Goal: Information Seeking & Learning: Learn about a topic

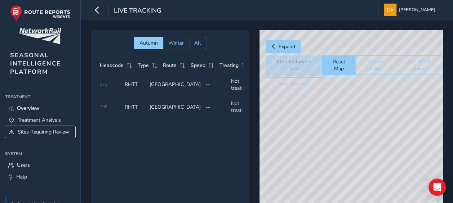
drag, startPoint x: 0, startPoint y: 0, endPoint x: 27, endPoint y: 131, distance: 133.4
click at [27, 131] on span "Sites Requiring Review" at bounding box center [44, 132] width 52 height 7
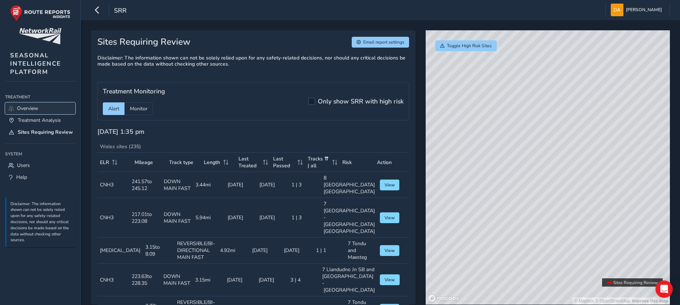
click at [34, 107] on span "Overview" at bounding box center [27, 108] width 21 height 7
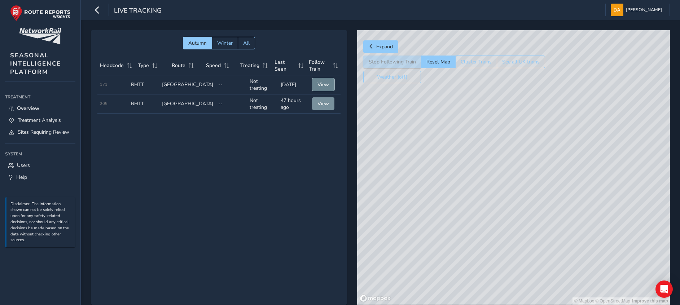
click at [318, 82] on span "View" at bounding box center [323, 84] width 12 height 7
click at [37, 119] on span "Treatment Analysis" at bounding box center [39, 120] width 43 height 7
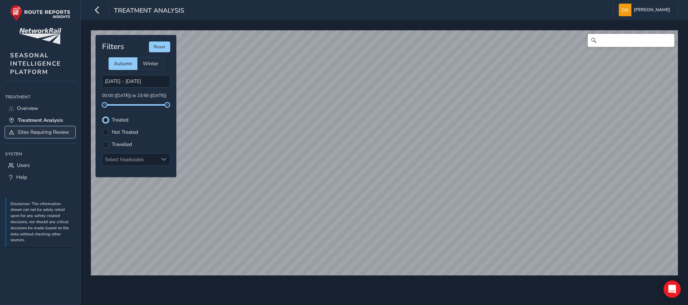
click at [43, 131] on span "Sites Requiring Review" at bounding box center [44, 132] width 52 height 7
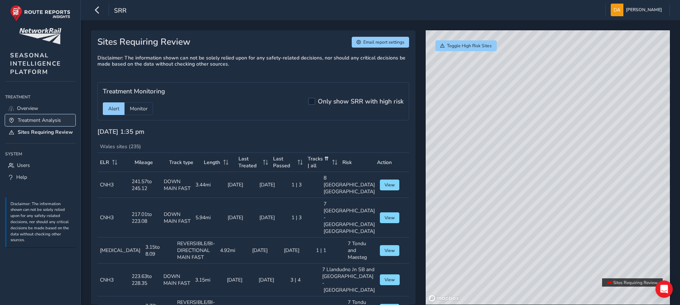
click at [40, 117] on span "Treatment Analysis" at bounding box center [39, 120] width 43 height 7
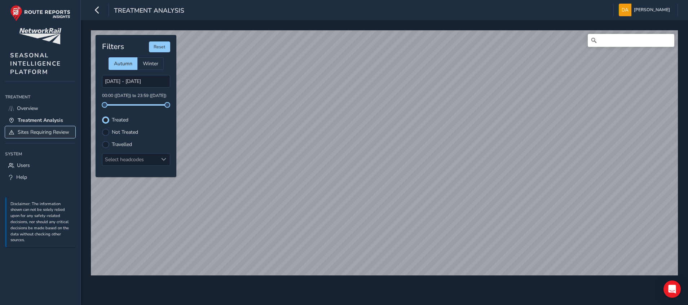
click at [38, 130] on span "Sites Requiring Review" at bounding box center [44, 132] width 52 height 7
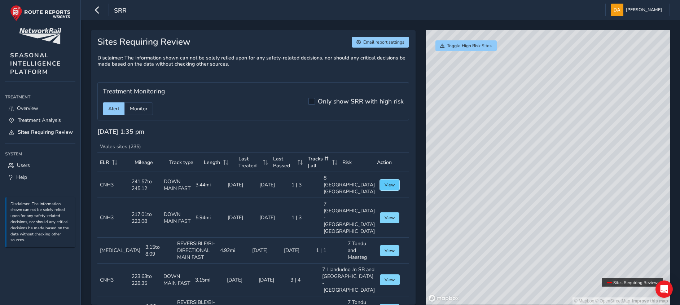
click at [384, 188] on span "View" at bounding box center [389, 185] width 10 height 6
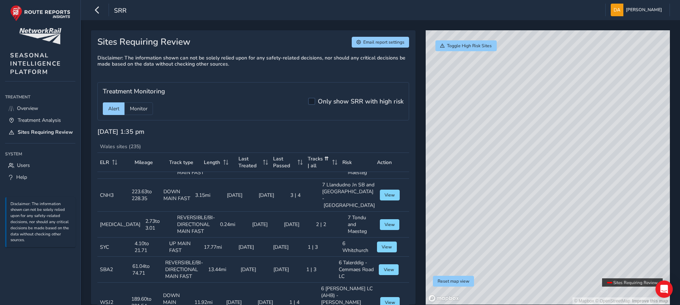
scroll to position [108, 0]
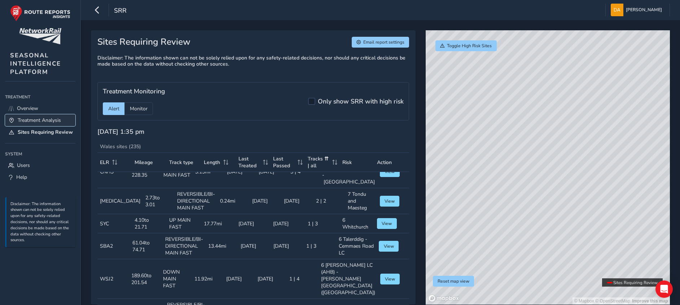
click at [33, 118] on span "Treatment Analysis" at bounding box center [39, 120] width 43 height 7
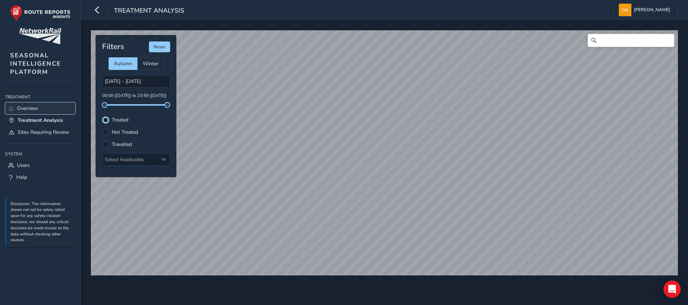
click at [28, 103] on link "Overview" at bounding box center [40, 108] width 70 height 12
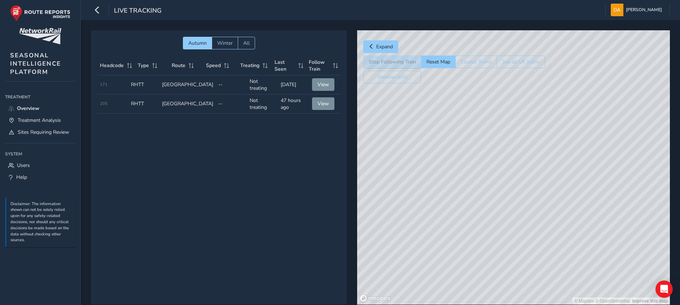
drag, startPoint x: 562, startPoint y: 180, endPoint x: 567, endPoint y: 113, distance: 67.7
click at [453, 114] on div "© Mapbox © OpenStreetMap Improve this map" at bounding box center [513, 167] width 313 height 274
drag, startPoint x: 625, startPoint y: 200, endPoint x: 501, endPoint y: 99, distance: 159.7
click at [453, 99] on div "© Mapbox © OpenStreetMap Improve this map" at bounding box center [513, 167] width 313 height 274
drag, startPoint x: 627, startPoint y: 167, endPoint x: 542, endPoint y: 82, distance: 120.4
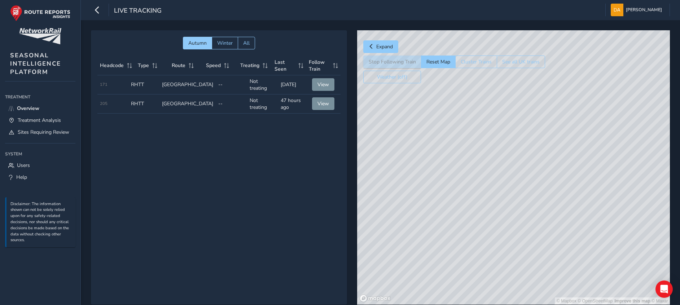
click at [453, 82] on div "Expand Stop Following Train Reset Map Cluster Trains See all UK trains Weather …" at bounding box center [513, 167] width 313 height 274
drag, startPoint x: 623, startPoint y: 223, endPoint x: 555, endPoint y: 127, distance: 118.1
click at [453, 127] on div "© Mapbox © OpenStreetMap Improve this map © Maxar" at bounding box center [513, 167] width 313 height 274
drag, startPoint x: 522, startPoint y: 92, endPoint x: 606, endPoint y: 227, distance: 159.5
click at [453, 203] on div "© Mapbox © OpenStreetMap Improve this map © Maxar" at bounding box center [513, 167] width 313 height 274
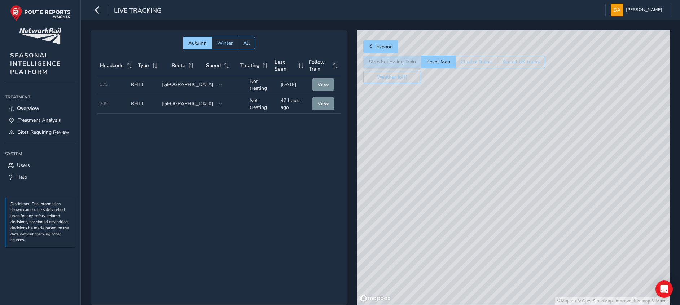
drag, startPoint x: 579, startPoint y: 201, endPoint x: 583, endPoint y: 207, distance: 7.3
click at [453, 203] on div "© Mapbox © OpenStreetMap Improve this map © Maxar" at bounding box center [513, 167] width 313 height 274
drag, startPoint x: 553, startPoint y: 157, endPoint x: 653, endPoint y: 244, distance: 132.9
click at [453, 203] on div "© Mapbox © OpenStreetMap Improve this map" at bounding box center [513, 167] width 313 height 274
drag, startPoint x: 565, startPoint y: 142, endPoint x: 616, endPoint y: 200, distance: 77.2
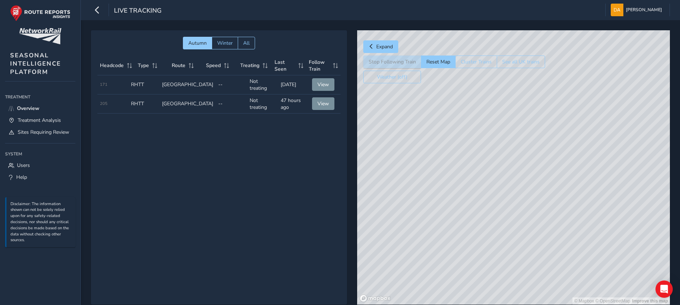
click at [453, 203] on div "© Mapbox © OpenStreetMap Improve this map" at bounding box center [513, 167] width 313 height 274
drag, startPoint x: 572, startPoint y: 131, endPoint x: 660, endPoint y: 231, distance: 132.9
click at [453, 203] on div "© Mapbox © OpenStreetMap Improve this map" at bounding box center [513, 167] width 313 height 274
drag, startPoint x: 545, startPoint y: 91, endPoint x: 612, endPoint y: 210, distance: 136.3
click at [453, 203] on div "Expand Stop Following Train Reset Map Cluster Trains See all UK trains Weather …" at bounding box center [513, 167] width 313 height 274
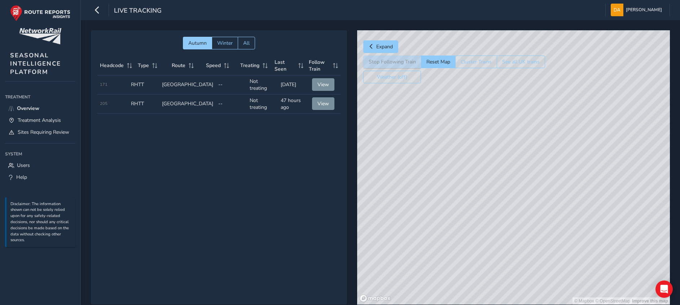
drag, startPoint x: 532, startPoint y: 100, endPoint x: 620, endPoint y: 274, distance: 195.3
click at [453, 203] on div "© Mapbox © OpenStreetMap Improve this map" at bounding box center [513, 167] width 313 height 274
drag, startPoint x: 572, startPoint y: 112, endPoint x: 577, endPoint y: 243, distance: 130.6
click at [453, 203] on div "© Mapbox © OpenStreetMap Improve this map" at bounding box center [513, 167] width 313 height 274
click at [453, 167] on div "© Mapbox © OpenStreetMap Improve this map" at bounding box center [513, 167] width 313 height 274
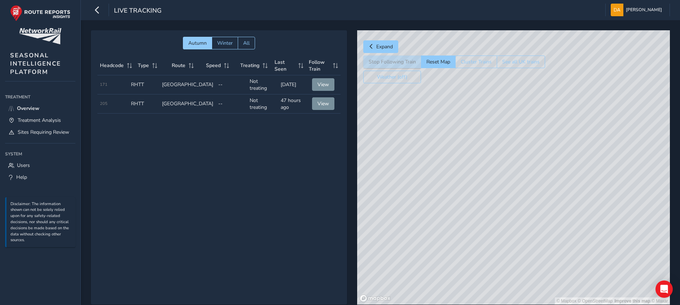
drag, startPoint x: 429, startPoint y: 182, endPoint x: 524, endPoint y: 187, distance: 95.7
click at [453, 187] on div "© Mapbox © OpenStreetMap Improve this map © Maxar" at bounding box center [513, 167] width 313 height 274
drag, startPoint x: 413, startPoint y: 118, endPoint x: 327, endPoint y: 102, distance: 86.9
click at [327, 102] on div "Autumn Winter All Headcode Type Route Speed Treating Last Seen Follow Train Hea…" at bounding box center [380, 172] width 579 height 285
click at [31, 130] on span "Sites Requiring Review" at bounding box center [44, 132] width 52 height 7
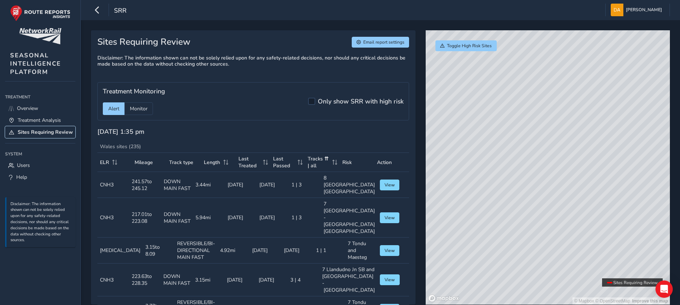
scroll to position [29, 0]
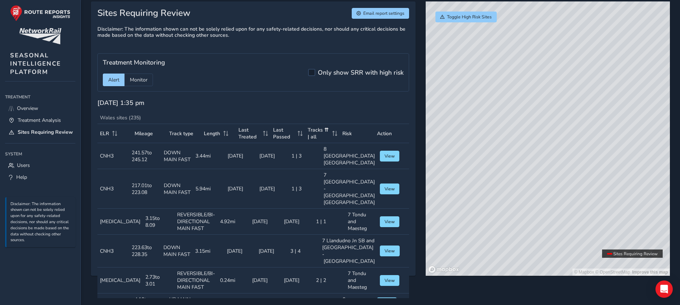
drag, startPoint x: 521, startPoint y: 117, endPoint x: 686, endPoint y: 148, distance: 167.3
click at [453, 148] on html "srr [PERSON_NAME] Colour Scheme: Dark Dim Light Logout Sites Requiring Review E…" at bounding box center [340, 123] width 680 height 305
drag, startPoint x: 488, startPoint y: 147, endPoint x: 636, endPoint y: 145, distance: 147.9
click at [453, 145] on div "© Mapbox © OpenStreetMap Improve this map" at bounding box center [548, 138] width 244 height 274
drag, startPoint x: 604, startPoint y: 115, endPoint x: 525, endPoint y: 132, distance: 81.0
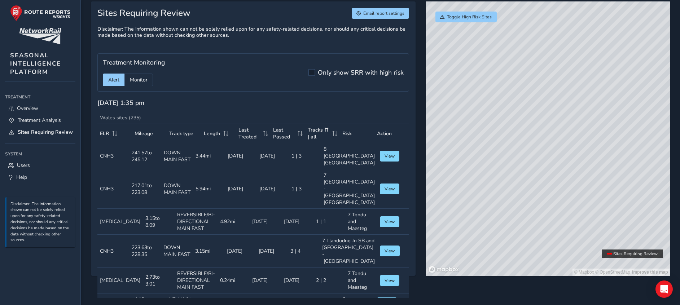
click at [453, 132] on div "© Mapbox © OpenStreetMap Improve this map" at bounding box center [548, 138] width 244 height 274
drag, startPoint x: 524, startPoint y: 208, endPoint x: 624, endPoint y: 157, distance: 111.8
click at [453, 157] on div "© Mapbox © OpenStreetMap Improve this map" at bounding box center [548, 138] width 244 height 274
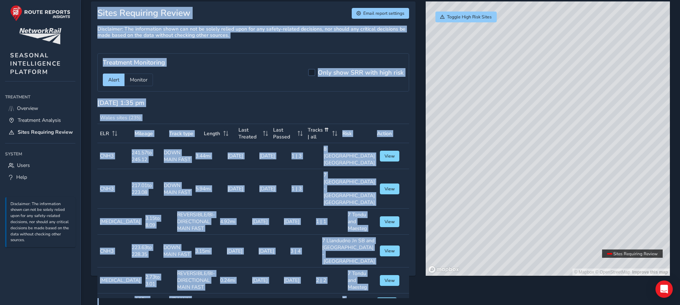
drag, startPoint x: 425, startPoint y: 87, endPoint x: 479, endPoint y: 125, distance: 65.4
click at [453, 125] on div "Sites Requiring Review Email report settings Disclaimer: The information shown …" at bounding box center [380, 143] width 579 height 285
click at [453, 203] on div "© Mapbox © OpenStreetMap Improve this map" at bounding box center [548, 138] width 244 height 274
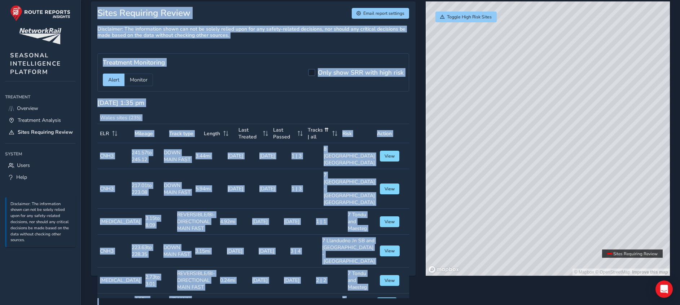
click at [453, 203] on div "© Mapbox © OpenStreetMap Improve this map" at bounding box center [548, 138] width 244 height 274
click at [453, 203] on div "Sites Requiring Review Email report settings Disclaimer: The information shown …" at bounding box center [380, 143] width 599 height 305
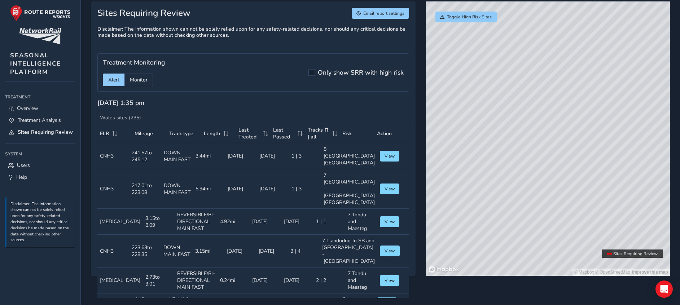
drag, startPoint x: 615, startPoint y: 140, endPoint x: 522, endPoint y: 172, distance: 97.6
click at [453, 172] on div "© Mapbox © OpenStreetMap Improve this map" at bounding box center [548, 138] width 244 height 274
drag, startPoint x: 565, startPoint y: 222, endPoint x: 568, endPoint y: 163, distance: 58.5
click at [453, 164] on div "© Mapbox © OpenStreetMap Improve this map" at bounding box center [548, 138] width 244 height 274
drag, startPoint x: 584, startPoint y: 198, endPoint x: 515, endPoint y: 181, distance: 71.4
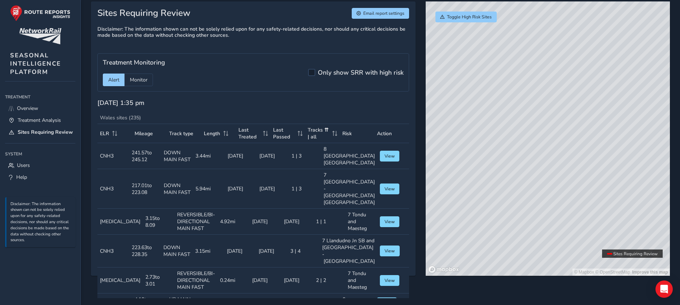
click at [453, 181] on div "© Mapbox © OpenStreetMap Improve this map" at bounding box center [548, 138] width 244 height 274
drag, startPoint x: 502, startPoint y: 190, endPoint x: 545, endPoint y: 186, distance: 43.1
click at [453, 186] on div "© Mapbox © OpenStreetMap Improve this map" at bounding box center [548, 138] width 244 height 274
drag, startPoint x: 530, startPoint y: 157, endPoint x: 571, endPoint y: 160, distance: 41.3
click at [453, 163] on div "© Mapbox © OpenStreetMap Improve this map" at bounding box center [548, 138] width 244 height 274
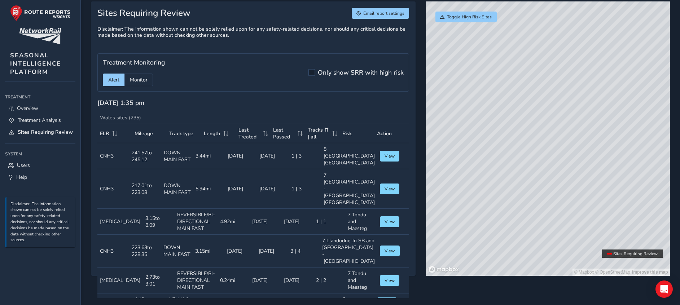
drag, startPoint x: 638, startPoint y: 178, endPoint x: 610, endPoint y: 186, distance: 28.9
click at [453, 186] on div "© Mapbox © OpenStreetMap Improve this map" at bounding box center [548, 138] width 244 height 274
drag, startPoint x: 534, startPoint y: 164, endPoint x: 559, endPoint y: 201, distance: 45.2
click at [453, 201] on div "© Mapbox © OpenStreetMap Improve this map" at bounding box center [548, 138] width 244 height 274
drag, startPoint x: 594, startPoint y: 199, endPoint x: 502, endPoint y: 217, distance: 93.4
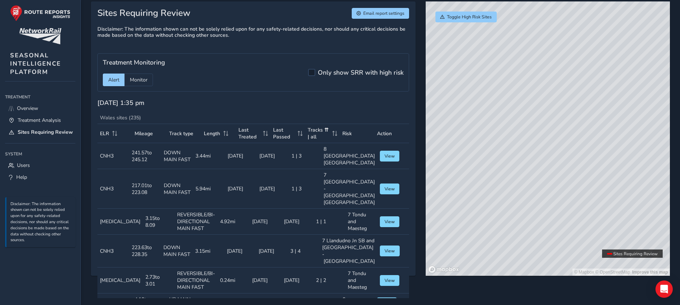
click at [453, 203] on div "© Mapbox © OpenStreetMap Improve this map" at bounding box center [548, 138] width 244 height 274
drag, startPoint x: 503, startPoint y: 160, endPoint x: 618, endPoint y: 178, distance: 116.1
click at [453, 178] on div "© Mapbox © OpenStreetMap Improve this map" at bounding box center [548, 138] width 244 height 274
drag, startPoint x: 634, startPoint y: 197, endPoint x: 461, endPoint y: 198, distance: 173.1
click at [453, 198] on div "© Mapbox © OpenStreetMap Improve this map" at bounding box center [548, 138] width 244 height 274
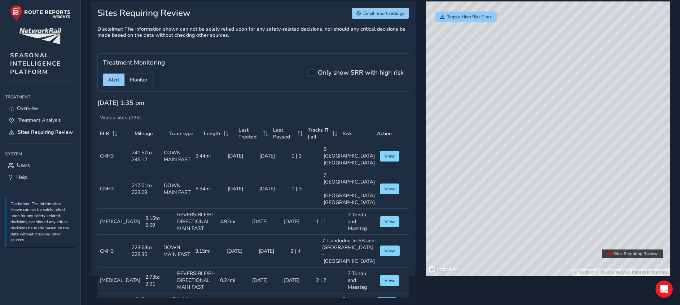
drag, startPoint x: 615, startPoint y: 186, endPoint x: 505, endPoint y: 158, distance: 114.3
click at [453, 158] on div "© Mapbox © OpenStreetMap Improve this map" at bounding box center [548, 138] width 244 height 274
drag, startPoint x: 541, startPoint y: 221, endPoint x: 560, endPoint y: 146, distance: 77.2
click at [453, 146] on div "© Mapbox © OpenStreetMap Improve this map" at bounding box center [548, 138] width 244 height 274
drag, startPoint x: 566, startPoint y: 220, endPoint x: 600, endPoint y: 164, distance: 65.2
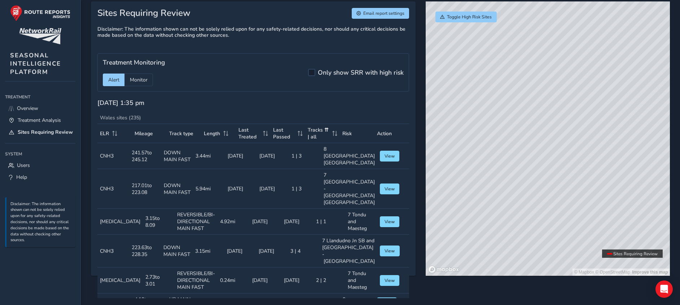
click at [453, 164] on div "© Mapbox © OpenStreetMap Improve this map" at bounding box center [548, 138] width 244 height 274
drag, startPoint x: 558, startPoint y: 135, endPoint x: 465, endPoint y: 172, distance: 99.5
click at [453, 172] on div "© Mapbox © OpenStreetMap Improve this map" at bounding box center [548, 138] width 244 height 274
drag, startPoint x: 563, startPoint y: 213, endPoint x: 536, endPoint y: 201, distance: 29.7
click at [453, 201] on div "© Mapbox © OpenStreetMap Improve this map" at bounding box center [548, 138] width 244 height 274
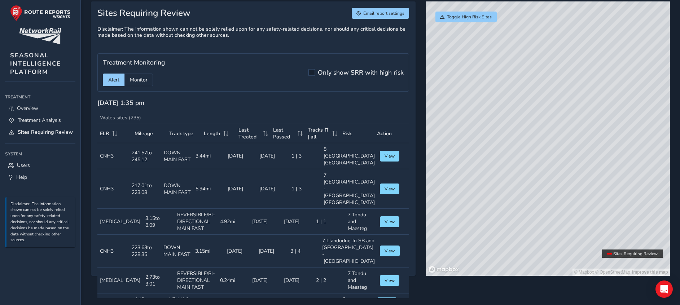
drag, startPoint x: 620, startPoint y: 233, endPoint x: 460, endPoint y: 129, distance: 190.2
click at [453, 129] on div "© Mapbox © OpenStreetMap Improve this map" at bounding box center [548, 138] width 244 height 274
drag, startPoint x: 550, startPoint y: 154, endPoint x: 594, endPoint y: 197, distance: 61.7
click at [453, 197] on div "© Mapbox © OpenStreetMap Improve this map" at bounding box center [548, 138] width 244 height 274
drag, startPoint x: 635, startPoint y: 175, endPoint x: 607, endPoint y: 194, distance: 33.7
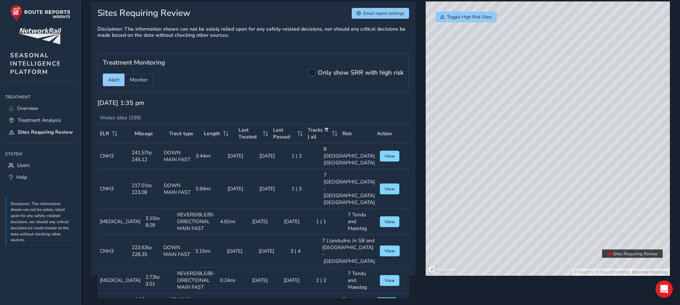
click at [453, 194] on div "© Mapbox © OpenStreetMap Improve this map" at bounding box center [548, 138] width 244 height 274
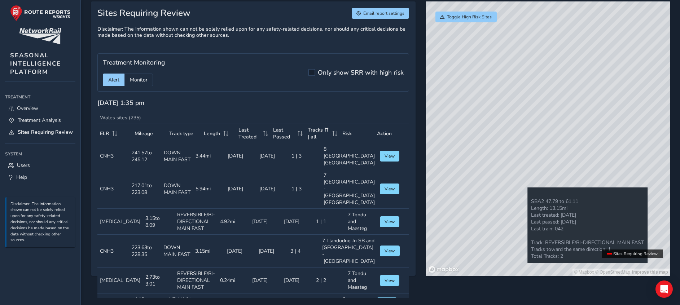
click at [453, 188] on div "© Mapbox © OpenStreetMap Improve this map" at bounding box center [548, 138] width 244 height 274
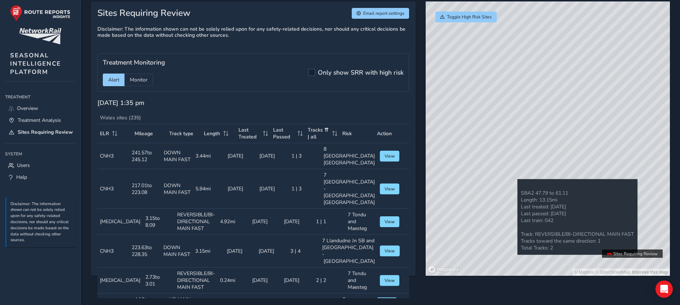
click at [453, 183] on div "© Mapbox © OpenStreetMap Improve this map" at bounding box center [548, 138] width 244 height 274
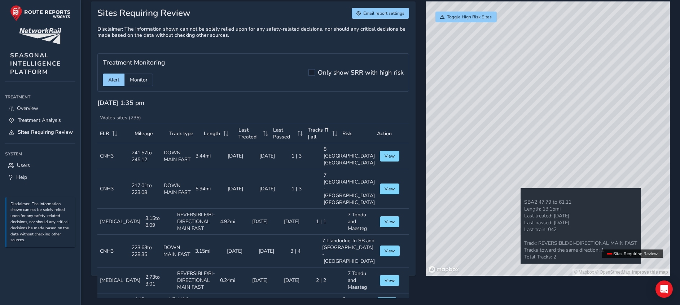
click at [453, 188] on div "© Mapbox © OpenStreetMap Improve this map" at bounding box center [548, 138] width 244 height 274
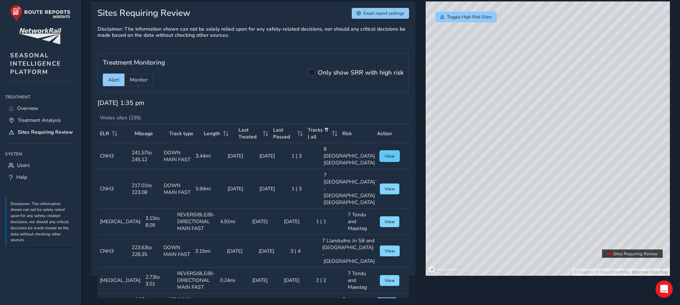
click at [384, 159] on span "View" at bounding box center [389, 156] width 10 height 6
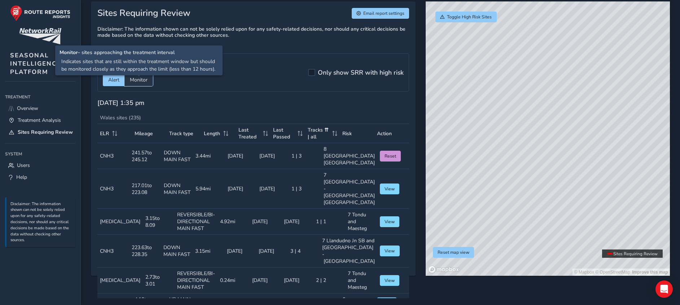
click at [142, 78] on span "Monitor" at bounding box center [139, 79] width 18 height 7
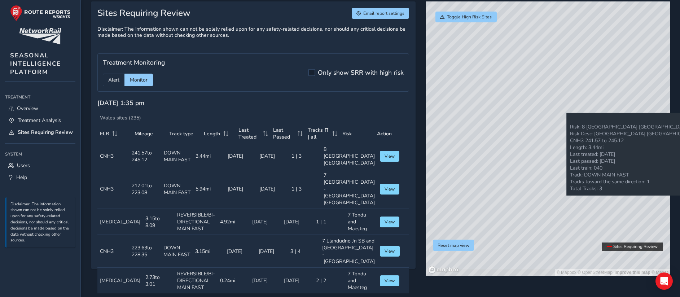
click at [453, 113] on div "© Mapbox © OpenStreetMap Improve this map © Maxar" at bounding box center [548, 138] width 244 height 274
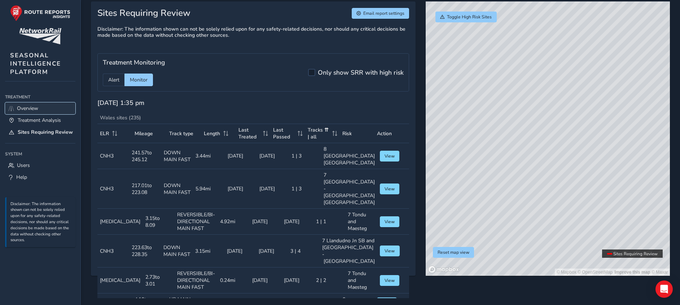
click at [21, 106] on span "Overview" at bounding box center [27, 108] width 21 height 7
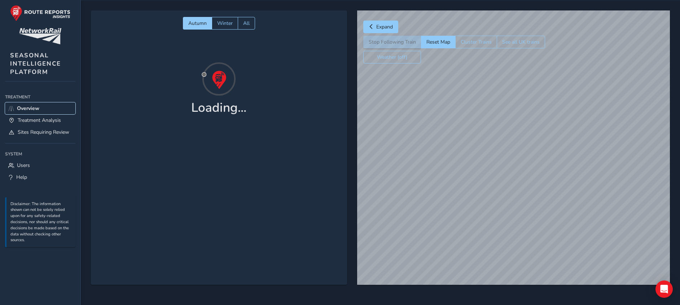
scroll to position [20, 0]
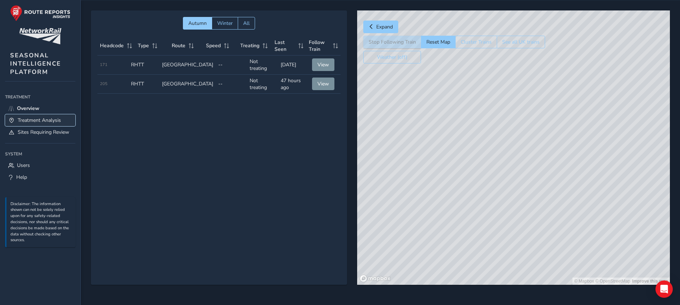
click at [38, 119] on span "Treatment Analysis" at bounding box center [39, 120] width 43 height 7
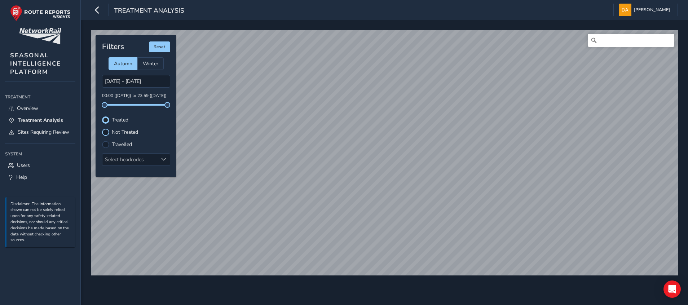
click at [107, 131] on div at bounding box center [105, 132] width 7 height 7
click at [105, 129] on div at bounding box center [105, 132] width 7 height 7
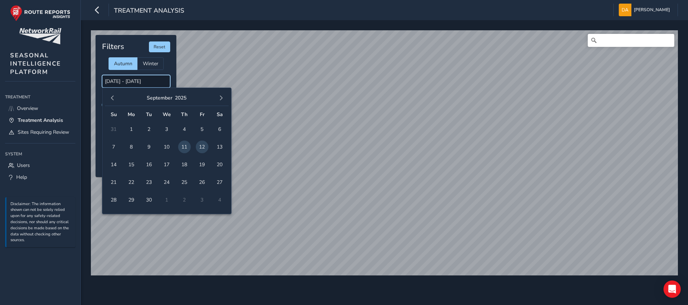
click at [127, 78] on input "[DATE] - [DATE]" at bounding box center [136, 81] width 68 height 13
click at [111, 96] on span "button" at bounding box center [112, 98] width 5 height 5
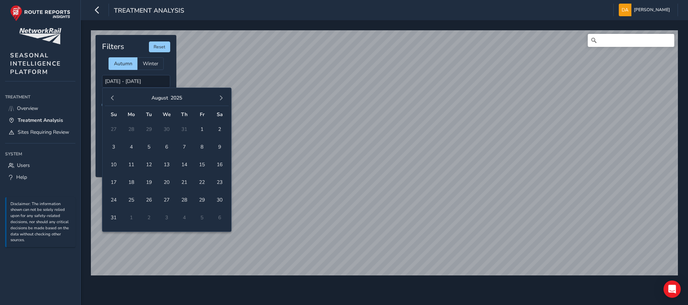
click at [111, 96] on span "button" at bounding box center [112, 98] width 5 height 5
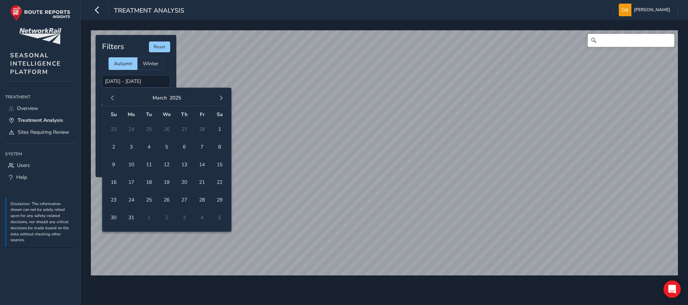
click at [112, 96] on span "button" at bounding box center [112, 98] width 5 height 5
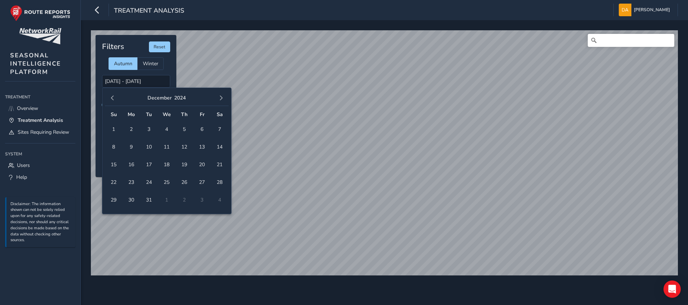
click at [112, 96] on span "button" at bounding box center [112, 98] width 5 height 5
click at [135, 125] on span "2" at bounding box center [131, 129] width 13 height 13
click at [155, 75] on input "[DATE] - [DATE]" at bounding box center [136, 81] width 68 height 13
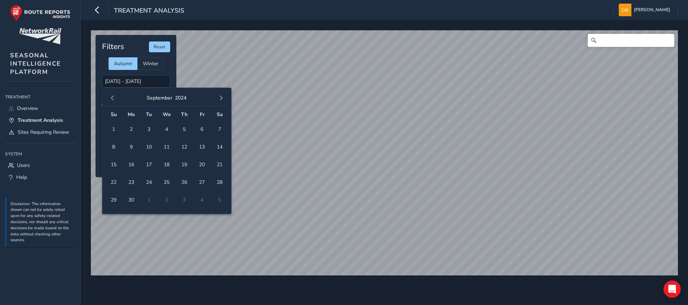
click at [220, 91] on div "[DATE]" at bounding box center [167, 99] width 124 height 16
click at [221, 96] on span "button" at bounding box center [221, 98] width 5 height 5
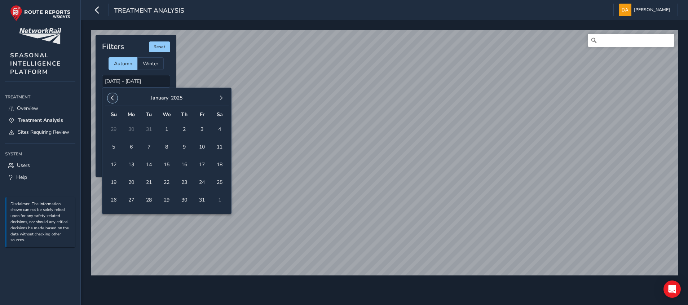
click at [115, 94] on button "button" at bounding box center [112, 98] width 10 height 10
click at [204, 145] on span "13" at bounding box center [202, 147] width 13 height 13
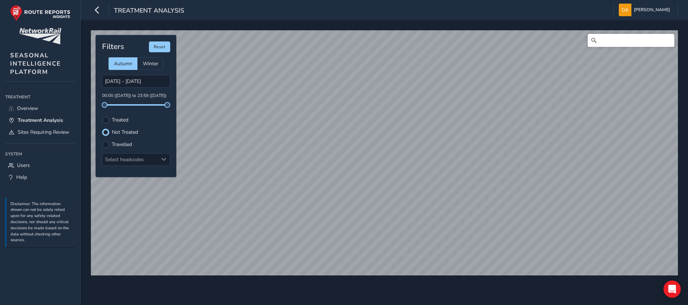
click at [107, 116] on div "Filters Reset Autumn Winter [DATE] - [DATE] 00:00 ([DATE]) to 23:59 ([DATE]) Tr…" at bounding box center [136, 106] width 81 height 142
click at [106, 119] on div at bounding box center [105, 119] width 7 height 7
click at [453, 128] on html "Treatment Analysis [PERSON_NAME] Colour Scheme: Dark Dim Light Logout © Mapbox …" at bounding box center [344, 152] width 688 height 305
click at [453, 183] on div "© Mapbox © OpenStreetMap Improve this map © Maxar" at bounding box center [384, 153] width 592 height 250
click at [453, 116] on html "Treatment Analysis [PERSON_NAME] Colour Scheme: Dark Dim Light Logout © Mapbox …" at bounding box center [344, 152] width 688 height 305
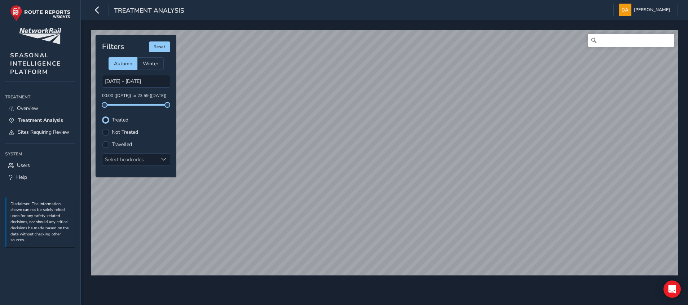
click at [453, 203] on html "Treatment Analysis [PERSON_NAME] Colour Scheme: Dark Dim Light Logout © Mapbox …" at bounding box center [344, 152] width 688 height 305
click at [453, 72] on html "Treatment Analysis [PERSON_NAME] Colour Scheme: Dark Dim Light Logout © Mapbox …" at bounding box center [344, 152] width 688 height 305
drag, startPoint x: 565, startPoint y: 293, endPoint x: 557, endPoint y: 276, distance: 18.7
click at [453, 203] on div "© Mapbox © OpenStreetMap Improve this map Filters Reset Autumn Winter [DATE] - …" at bounding box center [384, 162] width 607 height 285
click at [109, 145] on div at bounding box center [105, 144] width 7 height 7
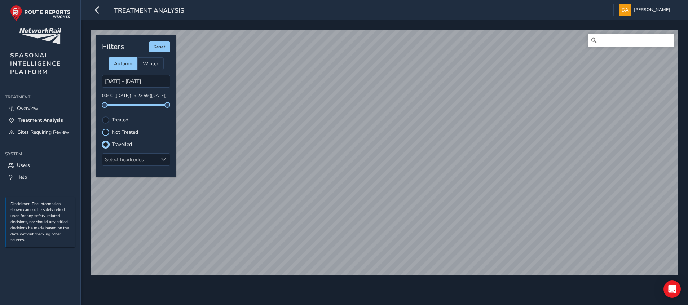
click at [107, 129] on div at bounding box center [105, 132] width 7 height 7
click at [123, 82] on input "[DATE] - [DATE]" at bounding box center [136, 81] width 68 height 13
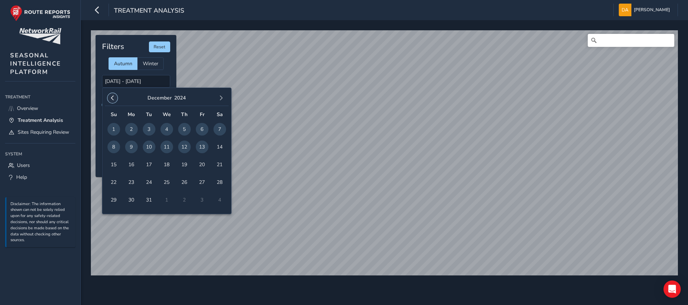
click at [114, 96] on span "button" at bounding box center [112, 98] width 5 height 5
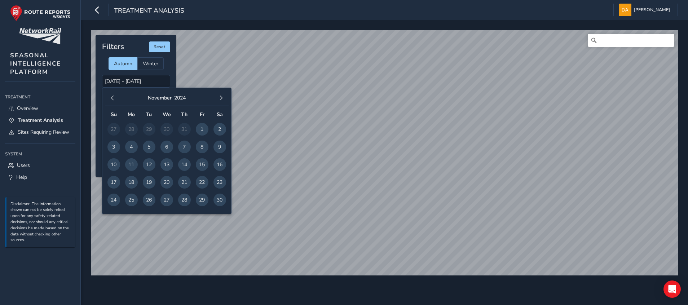
click at [114, 96] on span "button" at bounding box center [112, 98] width 5 height 5
click at [115, 180] on span "20" at bounding box center [113, 182] width 13 height 13
click at [116, 180] on span "20" at bounding box center [113, 182] width 13 height 13
type input "[DATE] - [DATE]"
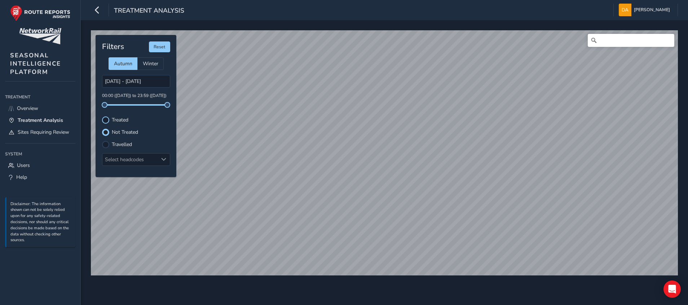
click at [107, 119] on div at bounding box center [105, 119] width 7 height 7
